Goal: Understand process/instructions

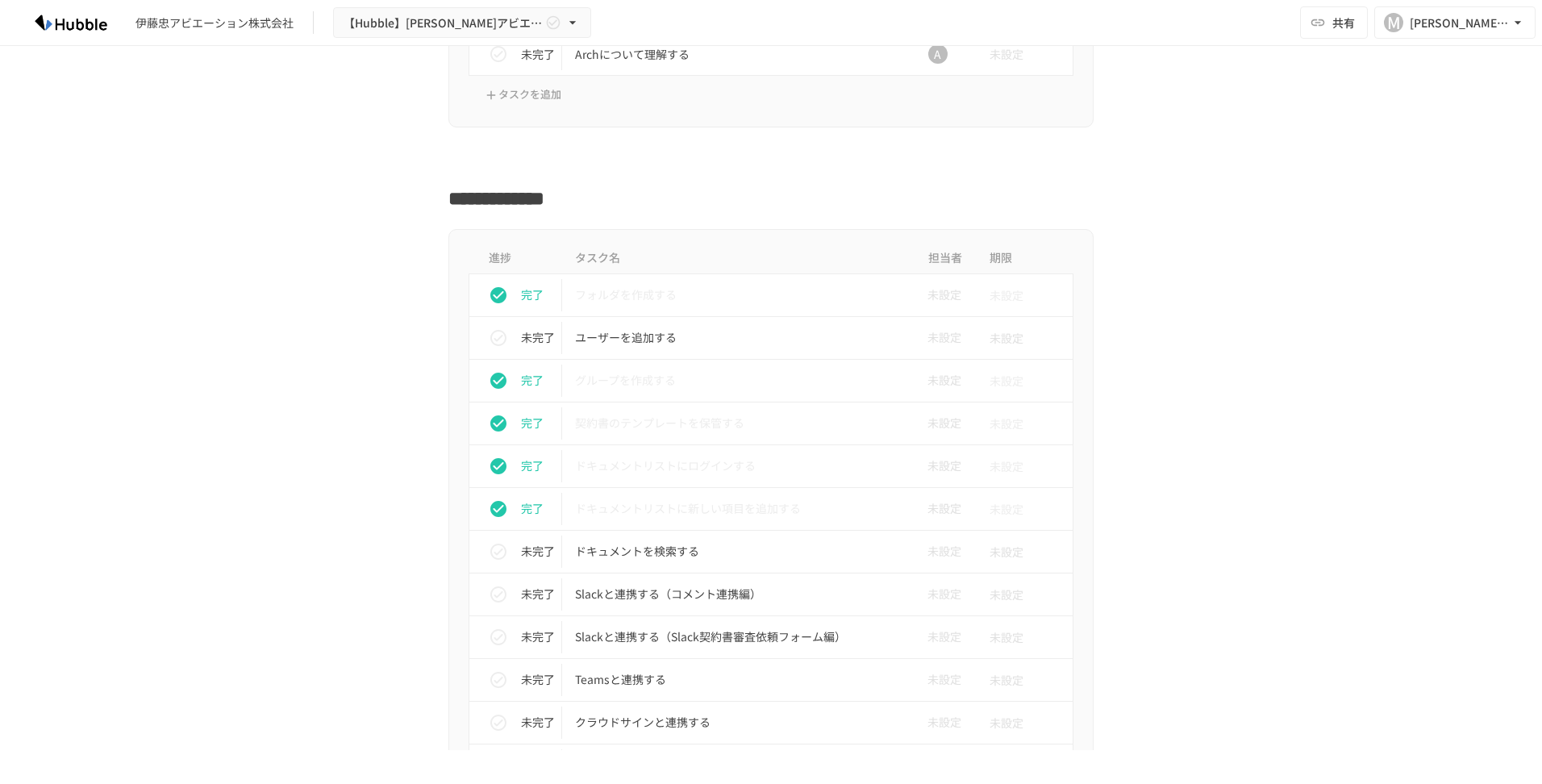
scroll to position [477, 0]
click at [606, 350] on p "ユーザーを追加する" at bounding box center [736, 342] width 324 height 20
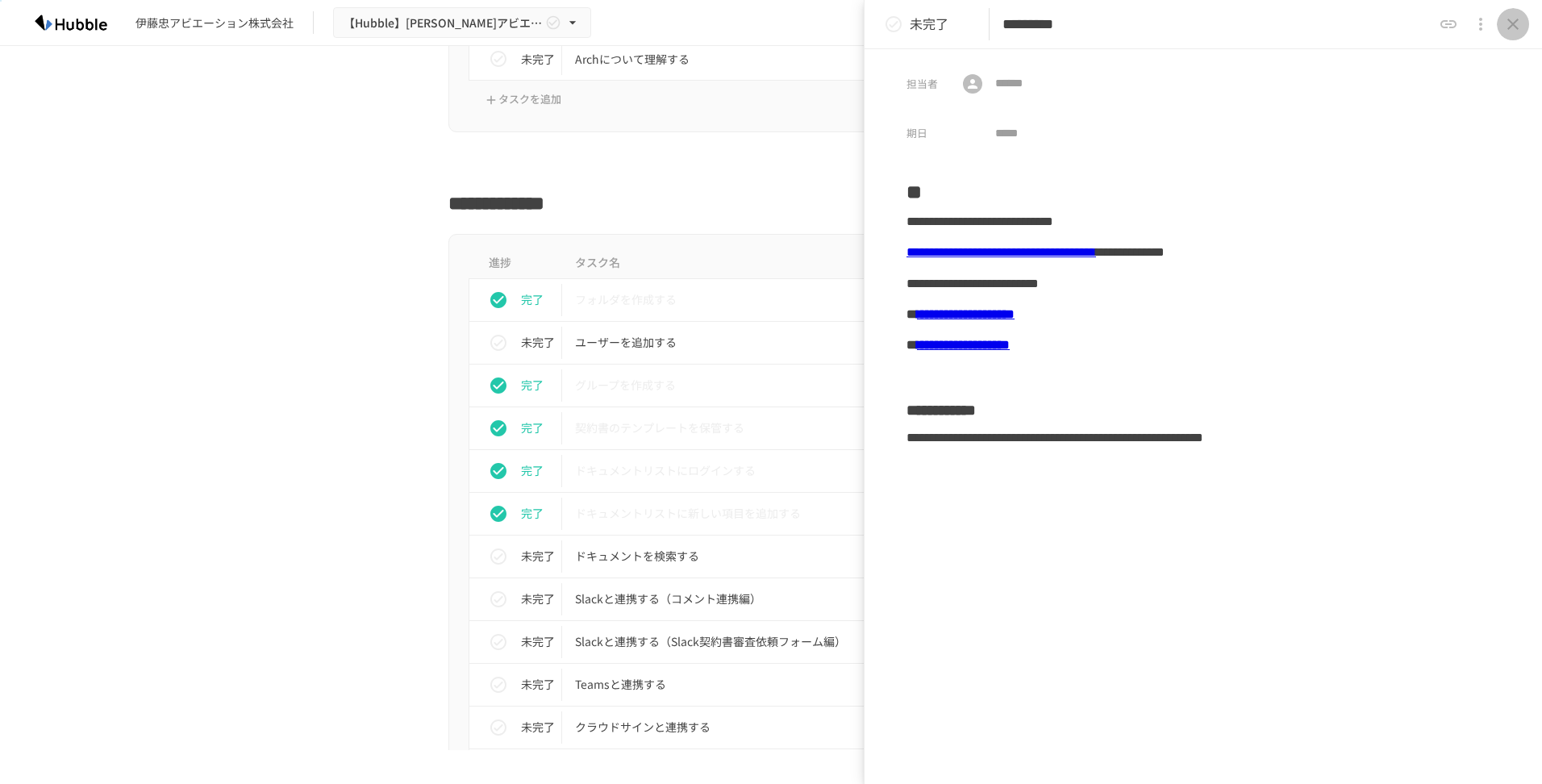
click at [1512, 23] on icon "close drawer" at bounding box center [1513, 24] width 11 height 11
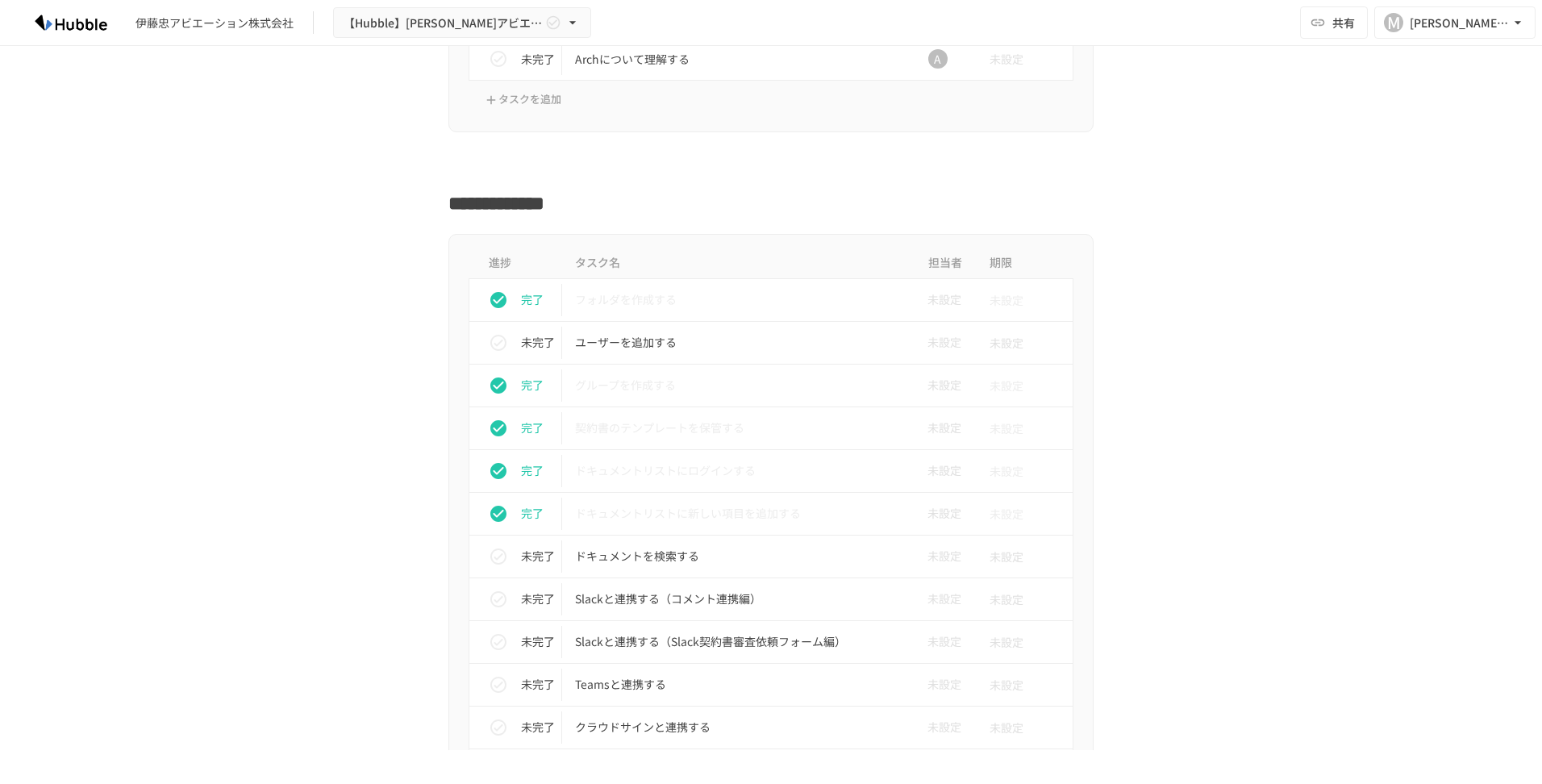
click at [294, 452] on div "進捗 タスク名 担当者 期限 完了 フォルダを作成する 未設定 未設定 未完了 ユーザーを追加する 未設定 未設定 完了 グループを作成する 未設定 未設定 …" at bounding box center [771, 624] width 985 height 780
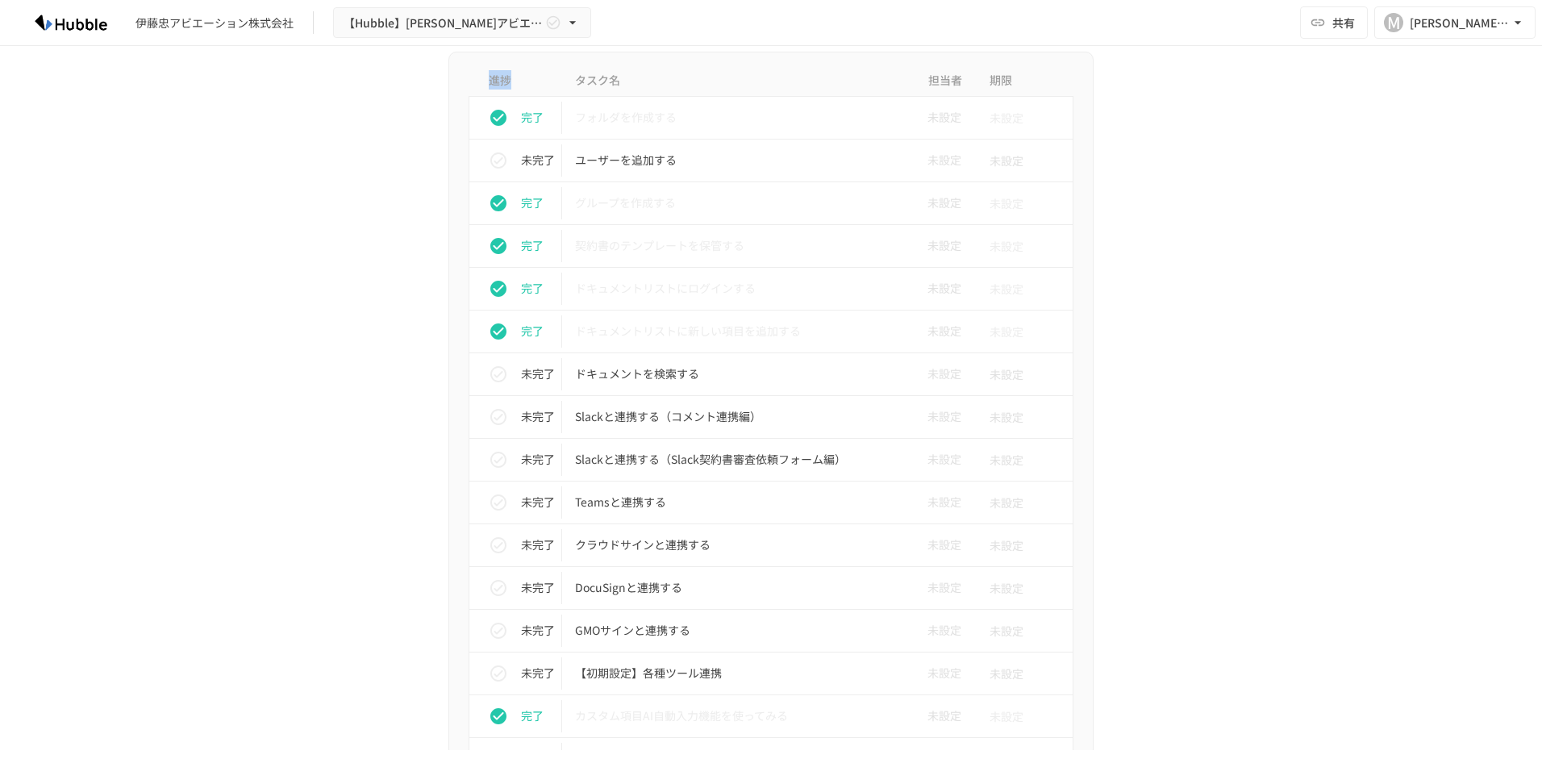
scroll to position [743, 0]
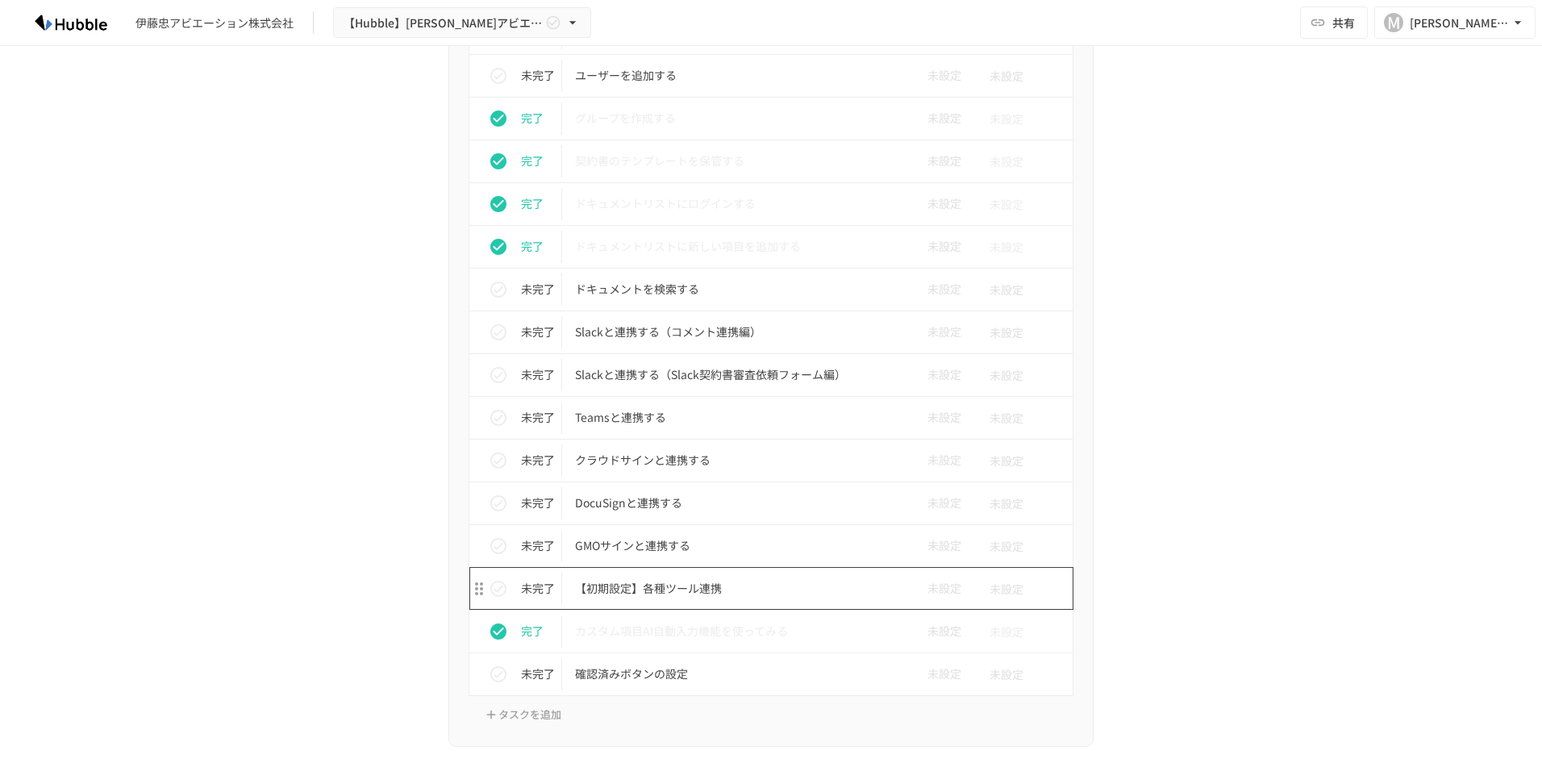
click at [593, 588] on p "【初期設定】各種ツール連携" at bounding box center [736, 588] width 324 height 20
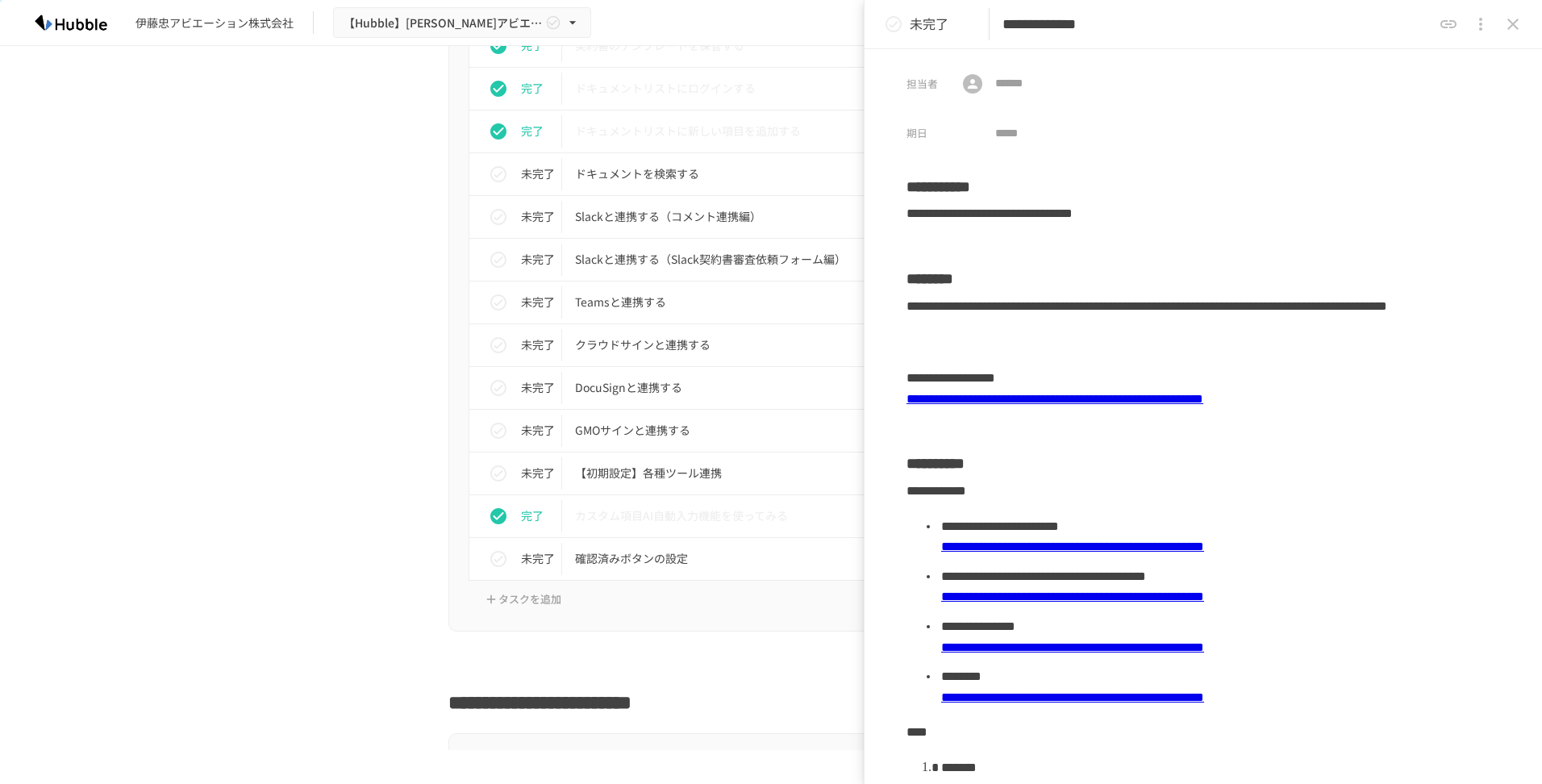
click at [268, 623] on div "**********" at bounding box center [771, 398] width 1542 height 704
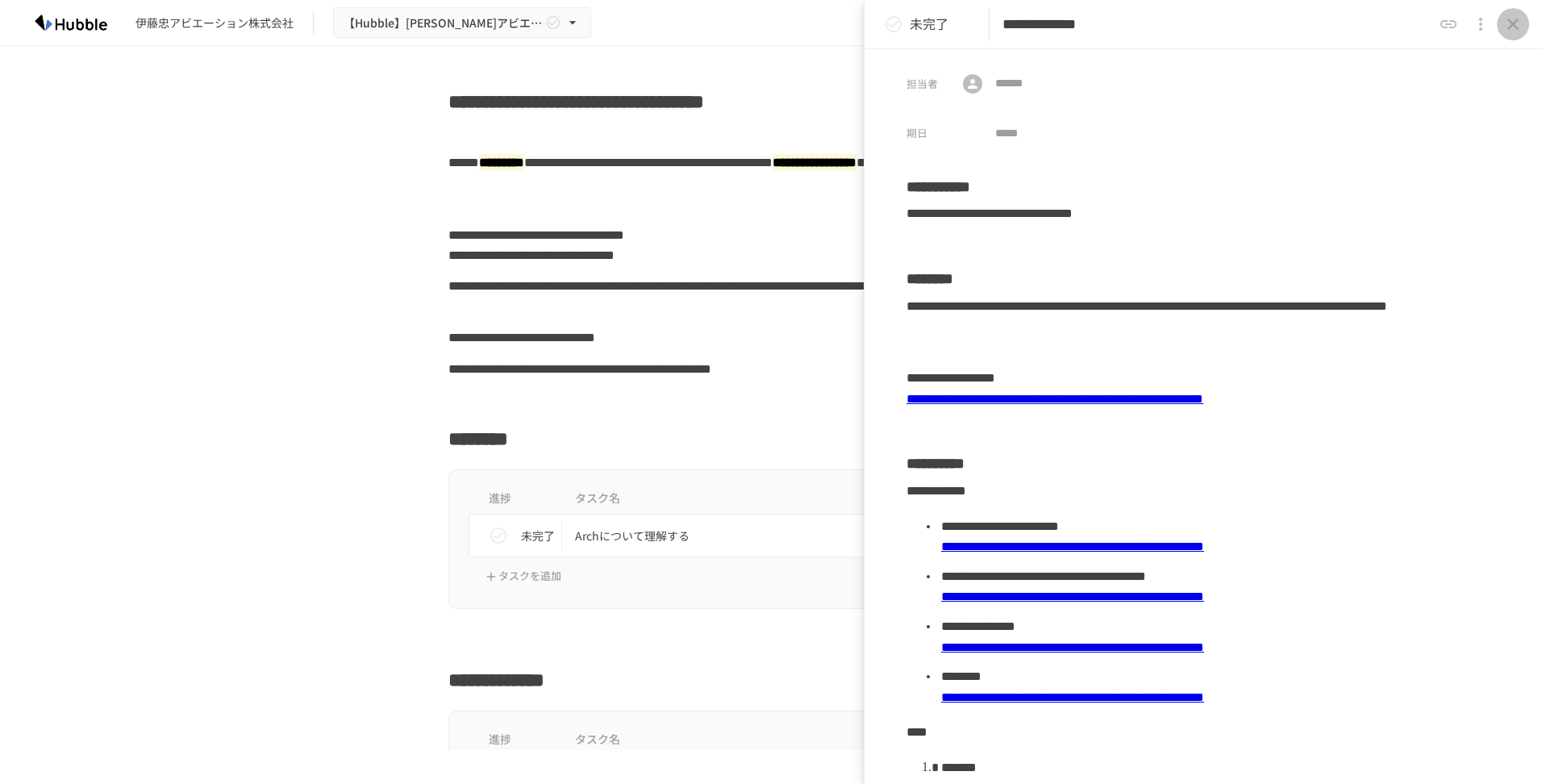
click at [1505, 24] on icon "close drawer" at bounding box center [1512, 24] width 19 height 19
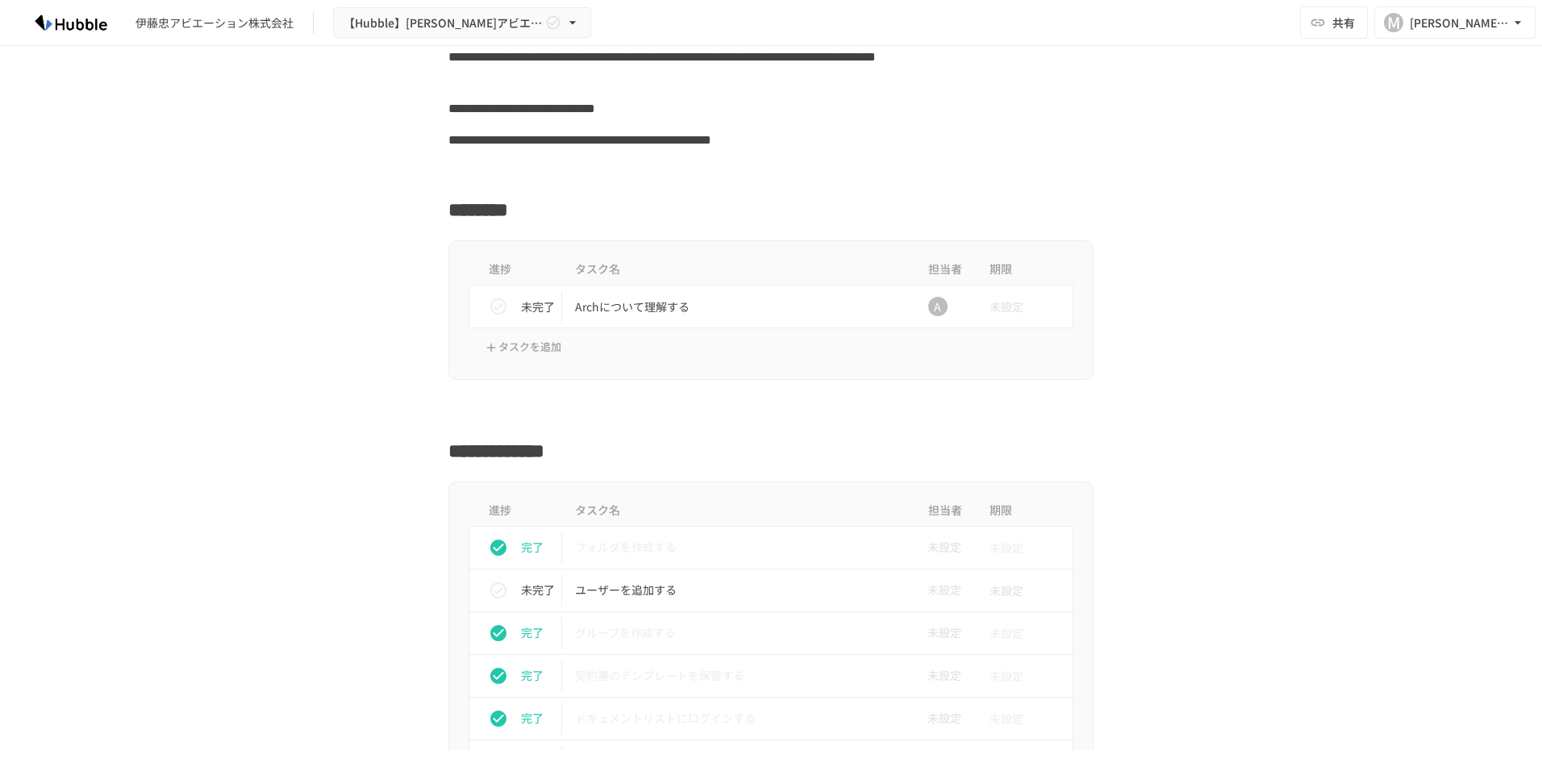
scroll to position [297, 0]
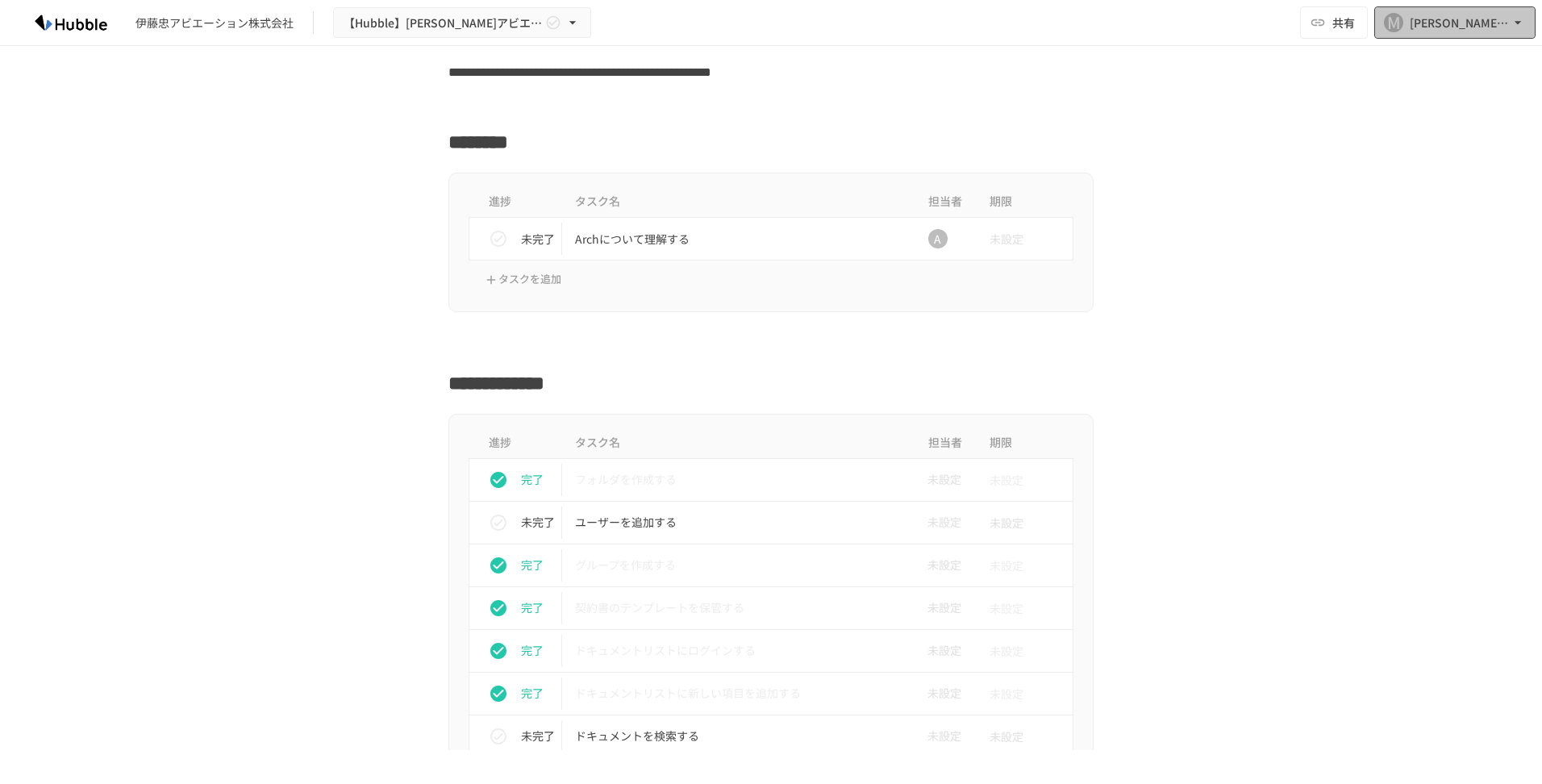
click at [1519, 22] on icon "button" at bounding box center [1518, 22] width 6 height 3
click at [1187, 109] on div at bounding box center [771, 392] width 1542 height 784
